Goal: Transaction & Acquisition: Purchase product/service

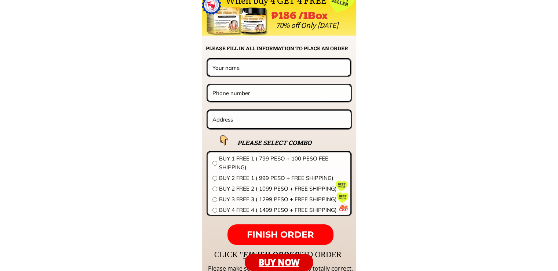
scroll to position [5289, 0]
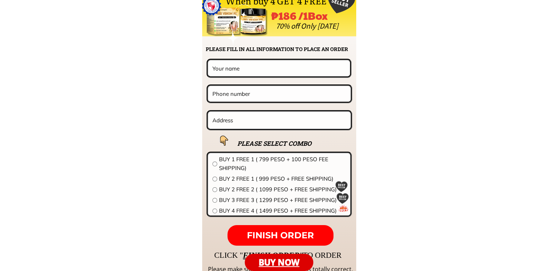
click at [248, 120] on input "text" at bounding box center [280, 120] width 138 height 17
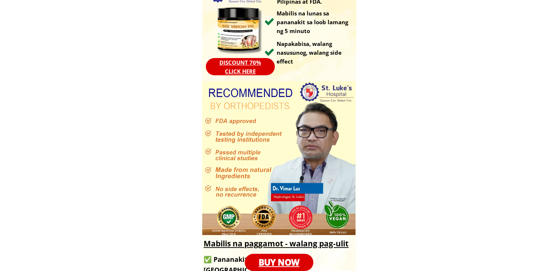
scroll to position [131, 0]
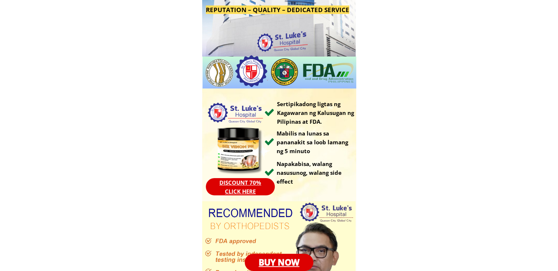
scroll to position [10, 0]
